Goal: Task Accomplishment & Management: Complete application form

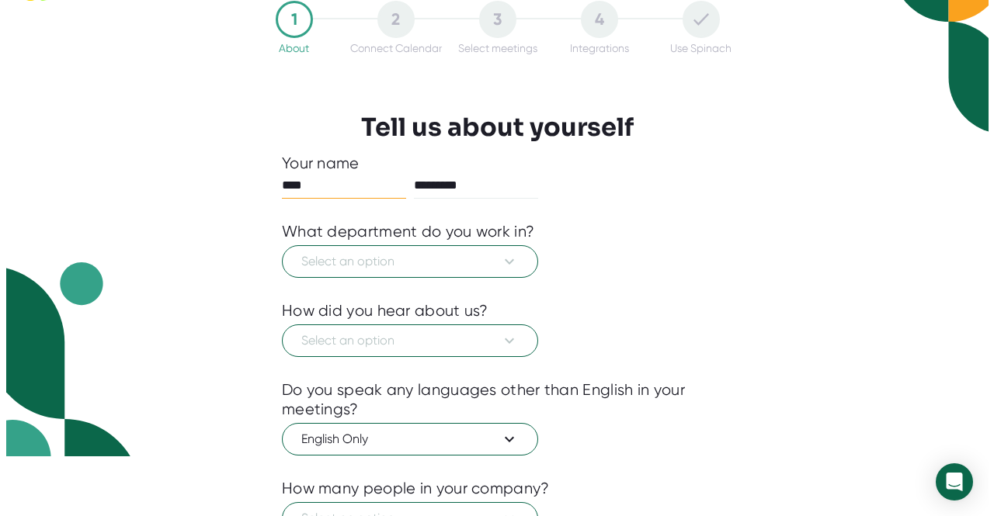
scroll to position [78, 0]
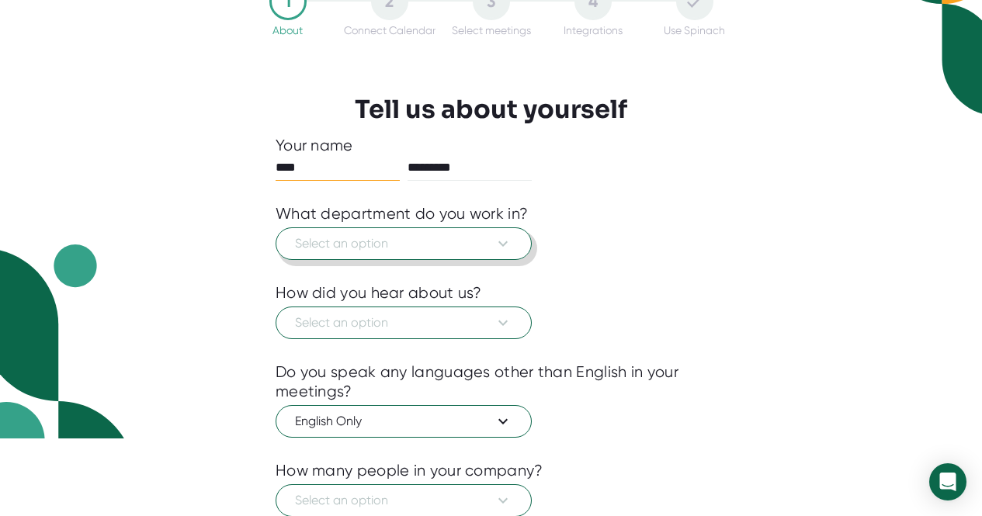
click at [506, 248] on icon at bounding box center [503, 244] width 19 height 19
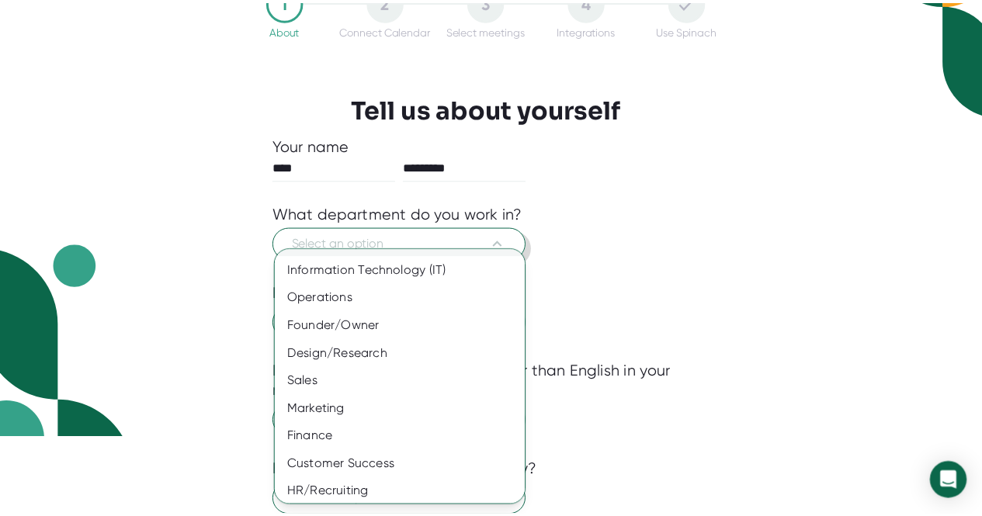
scroll to position [0, 0]
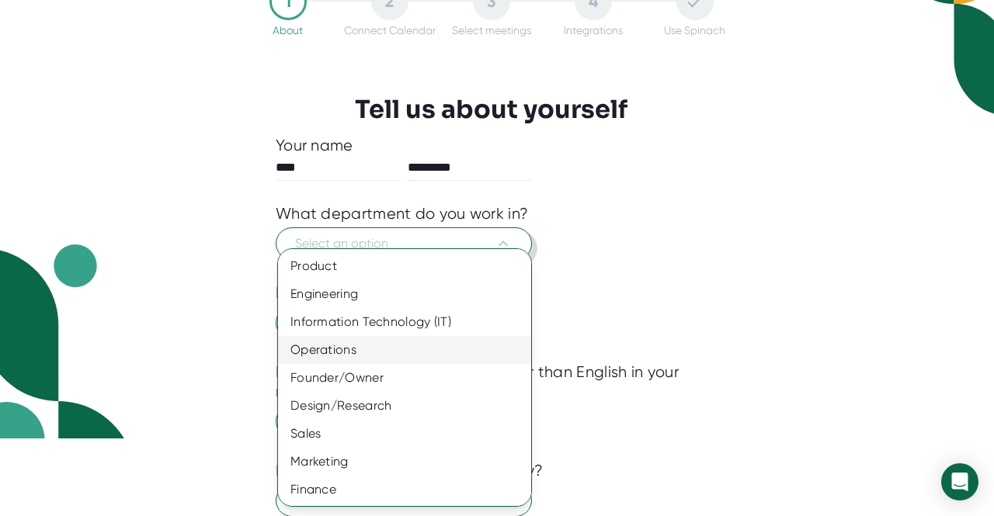
click at [360, 349] on div "Operations" at bounding box center [410, 350] width 265 height 28
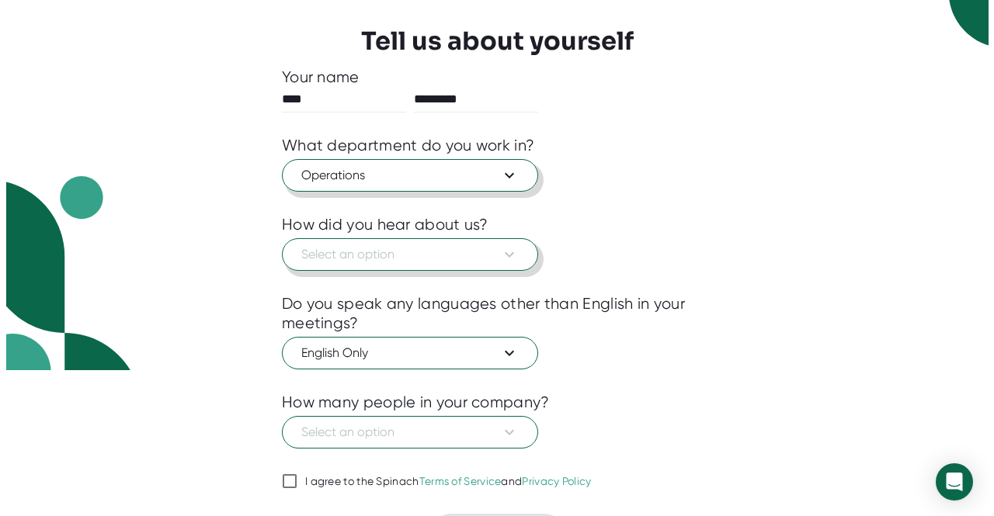
scroll to position [155, 0]
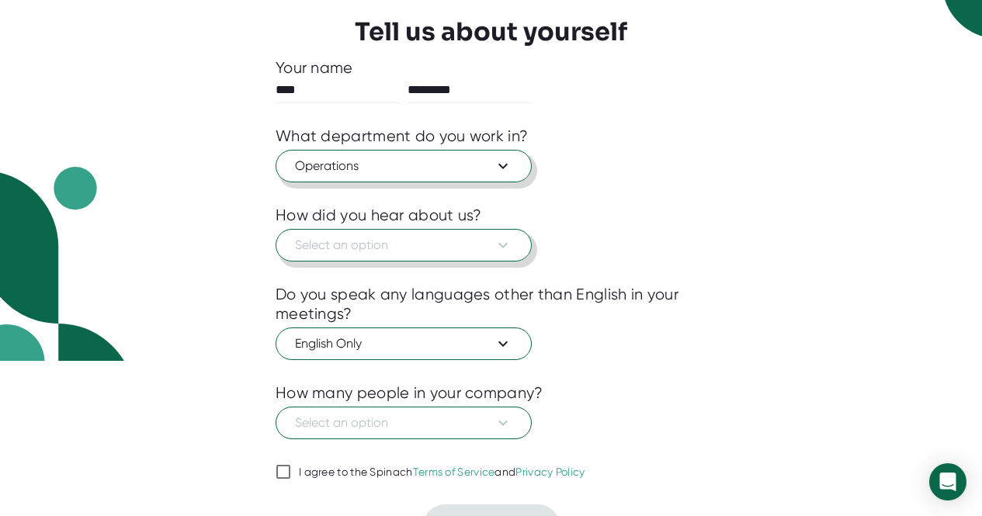
click at [506, 249] on icon at bounding box center [503, 245] width 19 height 19
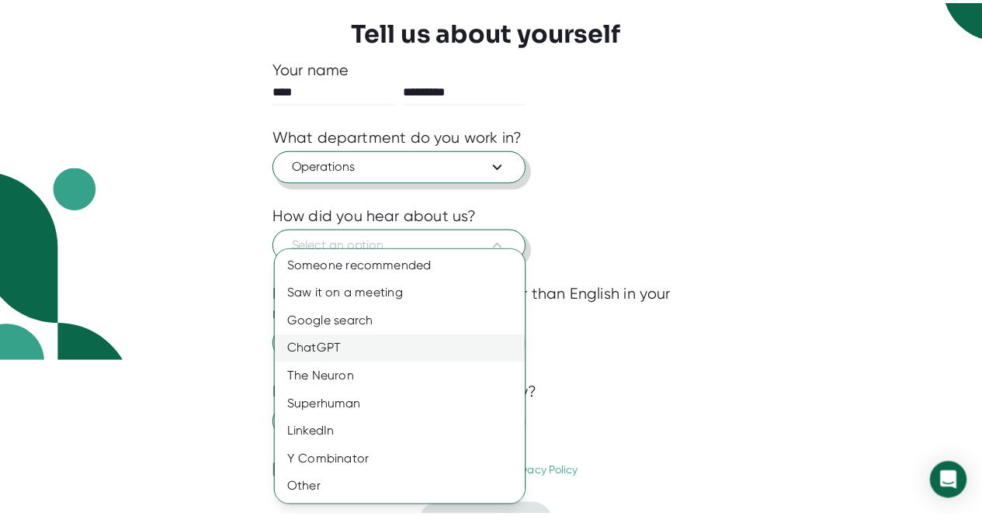
scroll to position [0, 0]
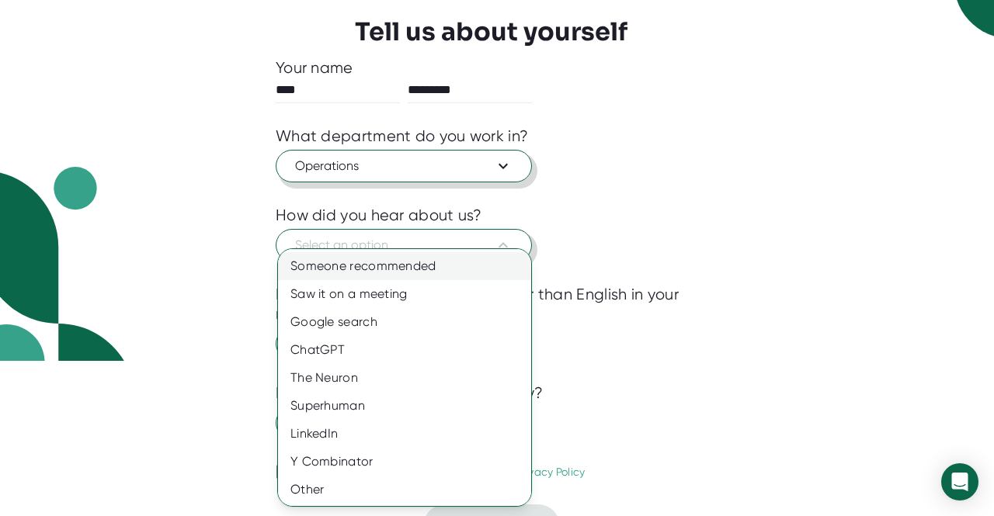
click at [383, 273] on div "Someone recommended" at bounding box center [410, 266] width 265 height 28
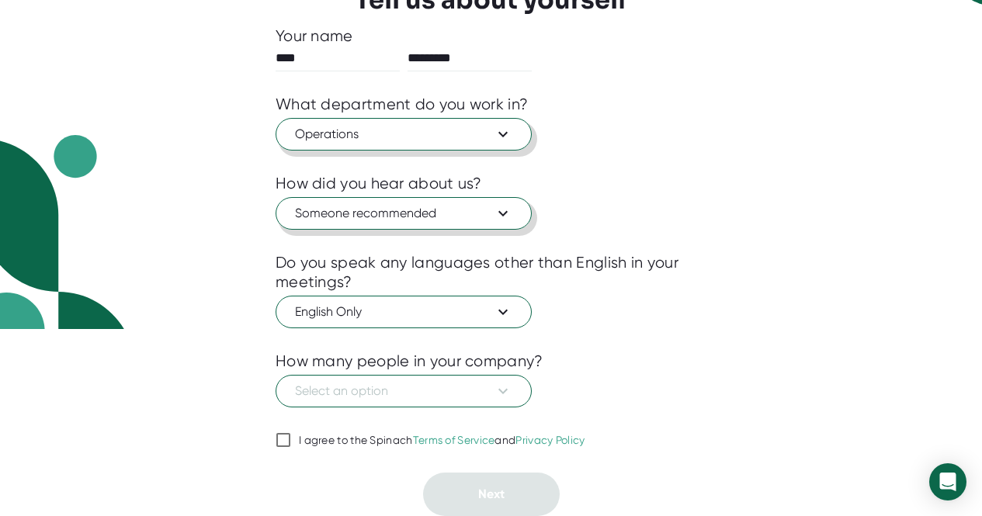
scroll to position [188, 0]
click at [502, 387] on icon at bounding box center [503, 391] width 19 height 19
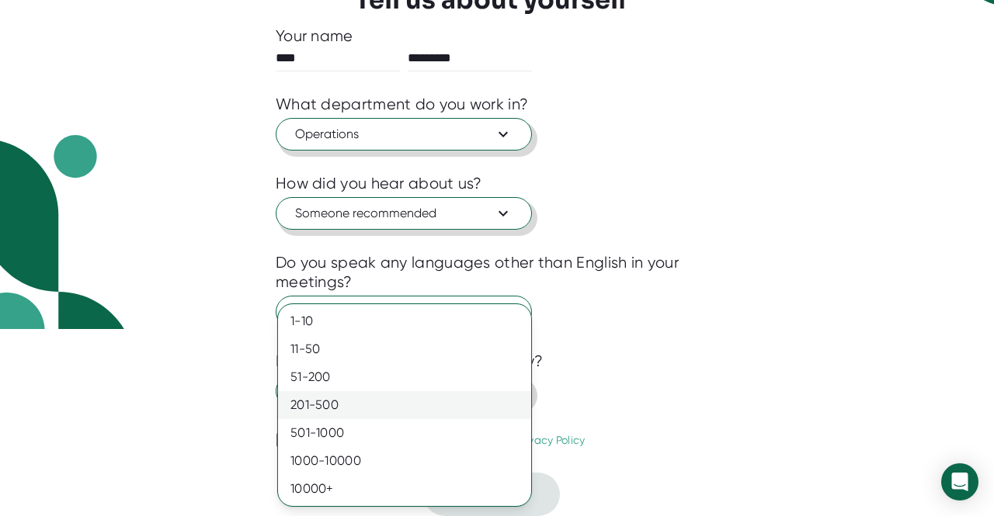
click at [317, 407] on div "201-500" at bounding box center [404, 405] width 253 height 28
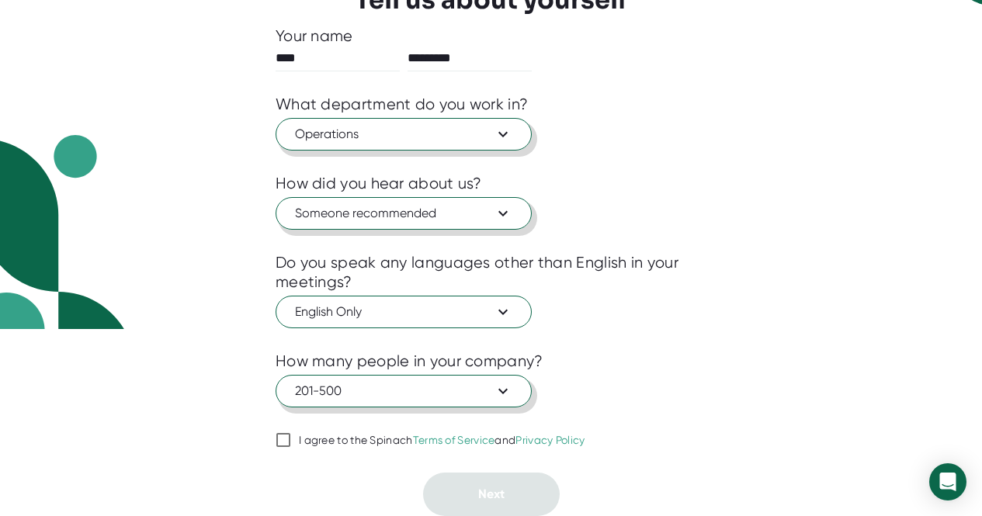
click at [283, 443] on input "I agree to the Spinach Terms of Service and Privacy Policy" at bounding box center [284, 440] width 16 height 19
checkbox input "true"
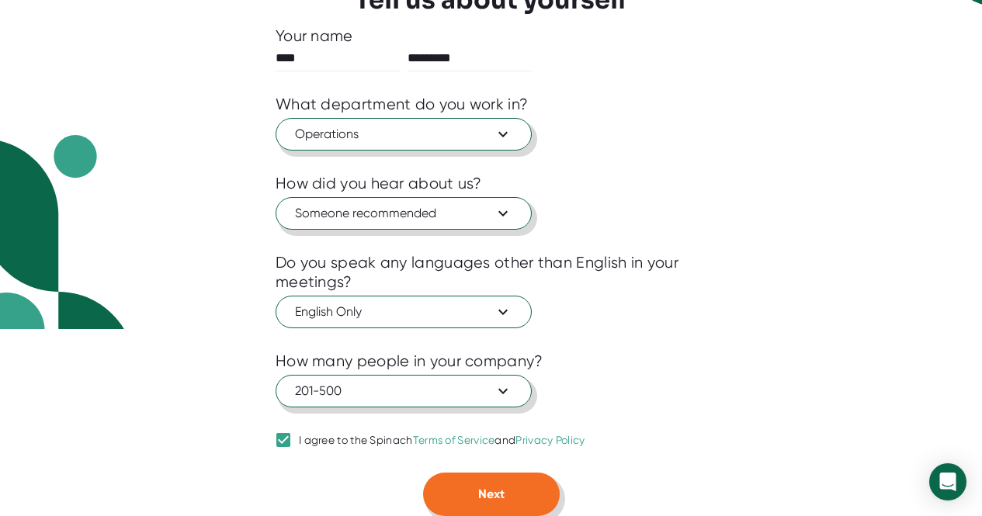
click at [488, 482] on button "Next" at bounding box center [491, 494] width 137 height 43
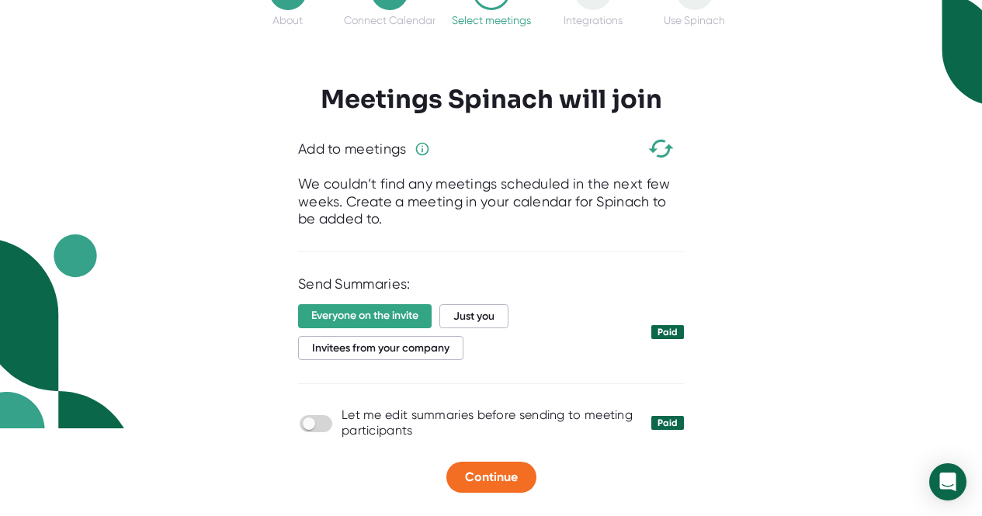
scroll to position [88, 0]
click at [500, 317] on span "Just you" at bounding box center [474, 316] width 69 height 24
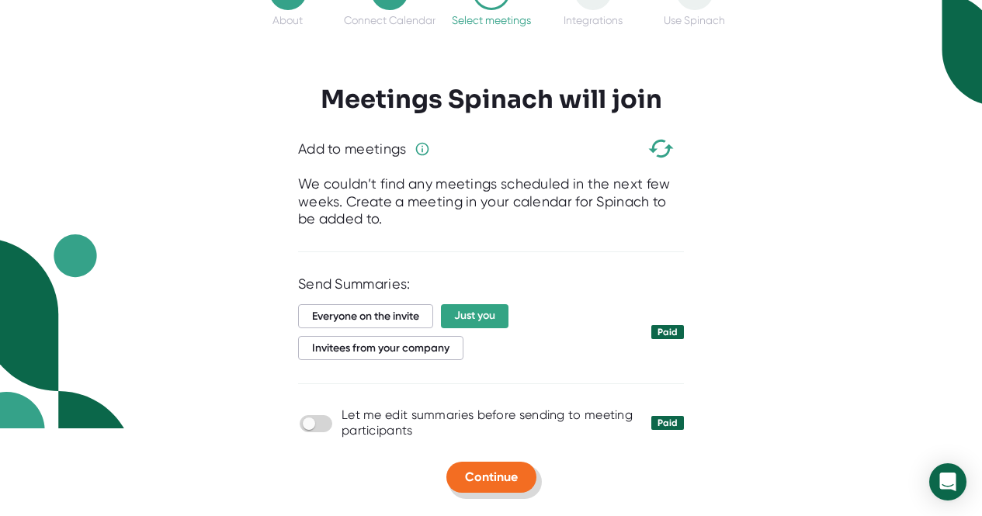
click at [485, 473] on span "Continue" at bounding box center [491, 477] width 53 height 15
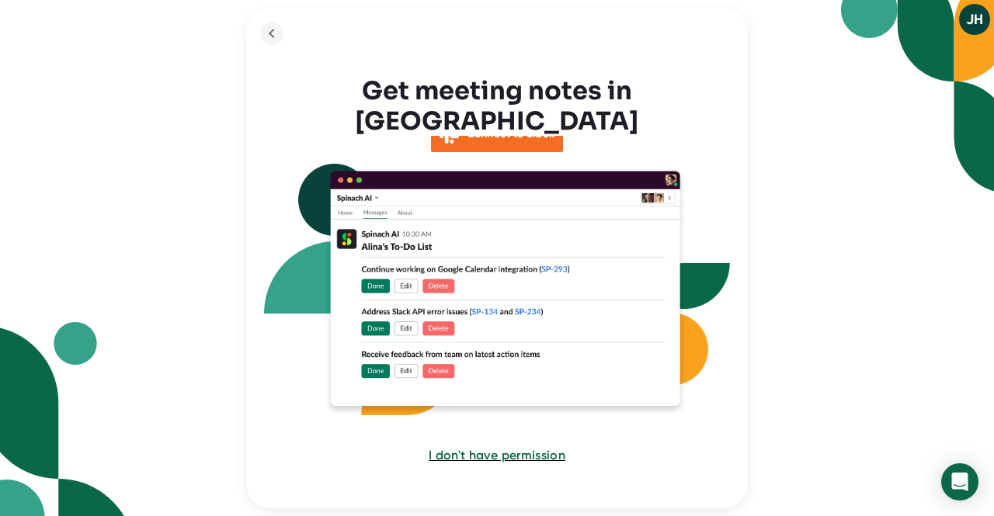
scroll to position [82, 0]
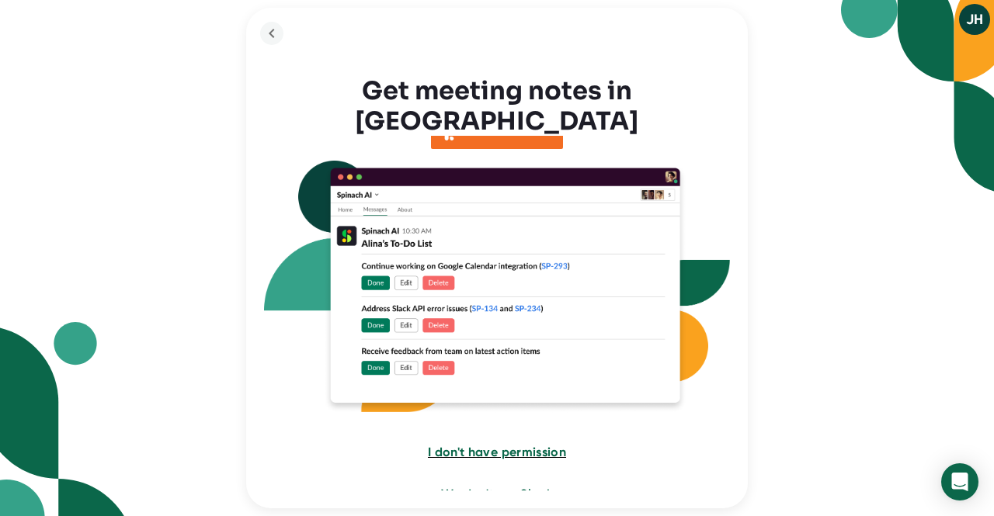
click at [482, 445] on span "I don't have permission" at bounding box center [497, 452] width 138 height 15
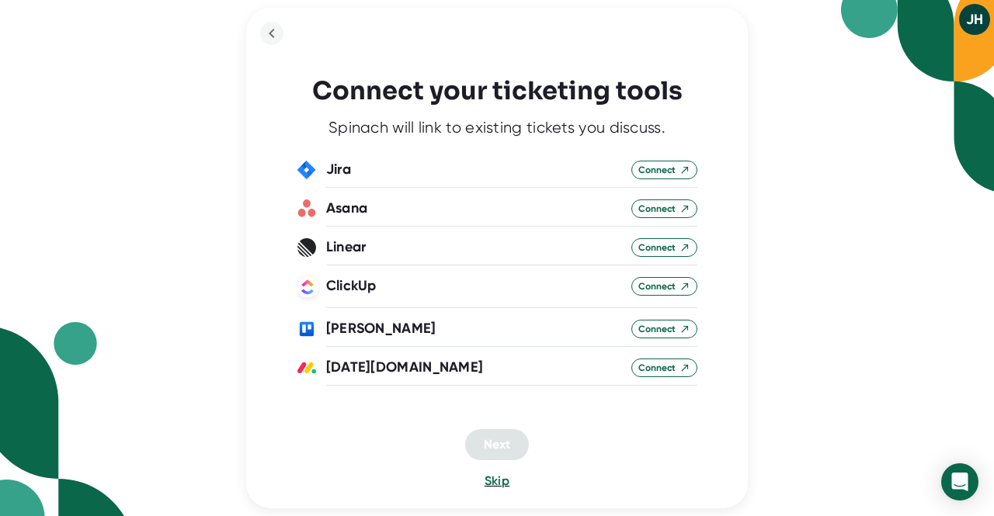
scroll to position [18, 0]
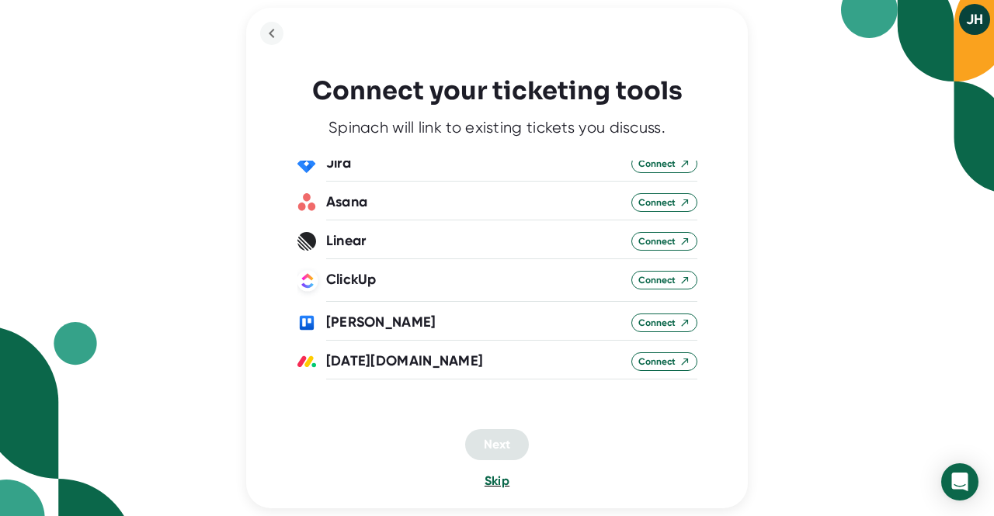
click at [496, 482] on span "Skip" at bounding box center [497, 481] width 25 height 15
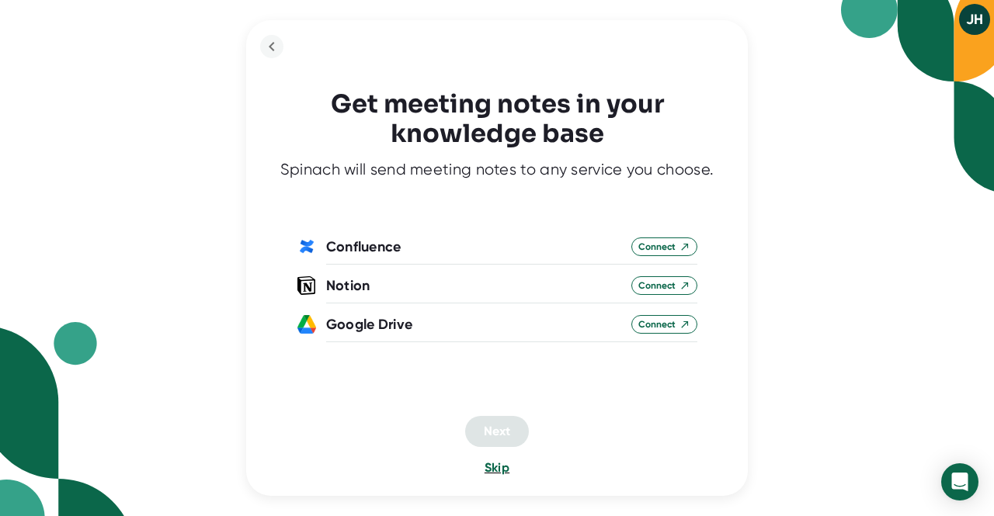
click at [493, 468] on span "Skip" at bounding box center [497, 468] width 25 height 15
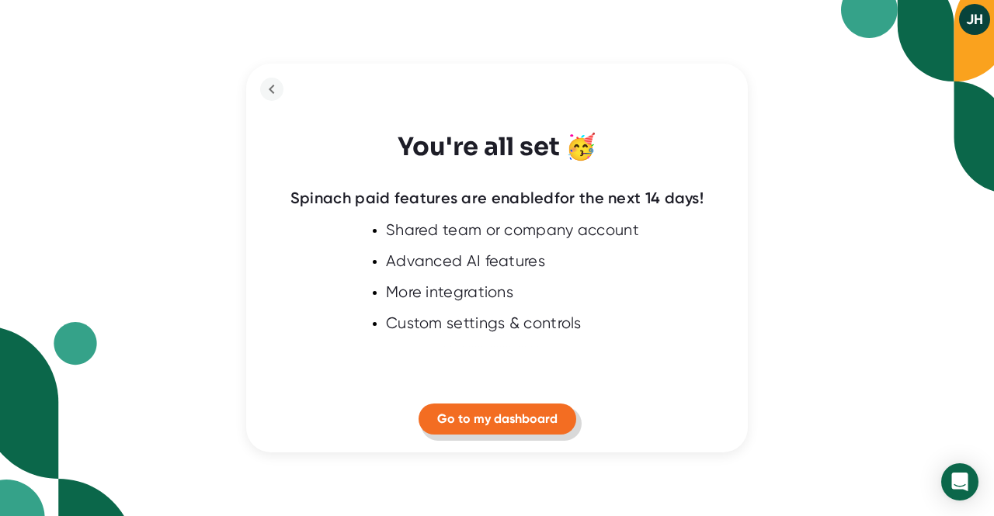
click at [493, 419] on span "Go to my dashboard" at bounding box center [497, 419] width 120 height 15
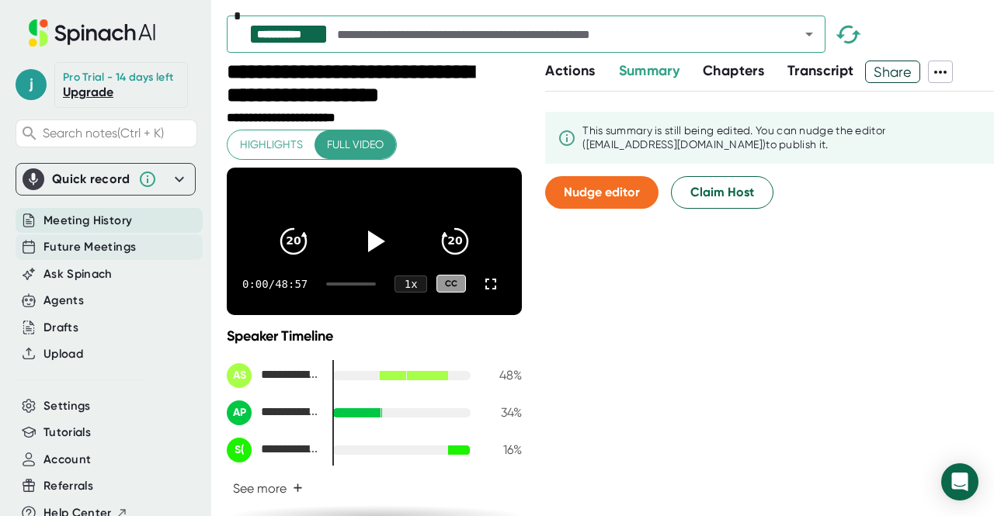
click at [81, 256] on span "Future Meetings" at bounding box center [89, 247] width 92 height 18
